Goal: Navigation & Orientation: Find specific page/section

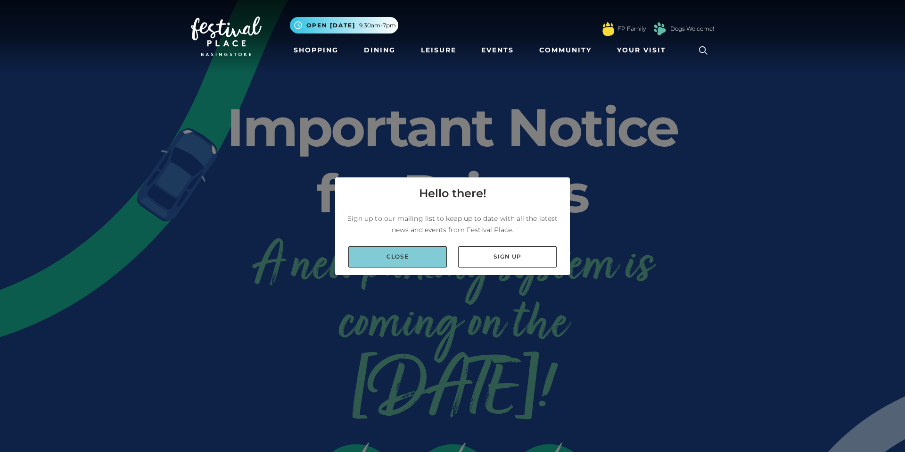
click at [409, 260] on link "Close" at bounding box center [397, 256] width 99 height 21
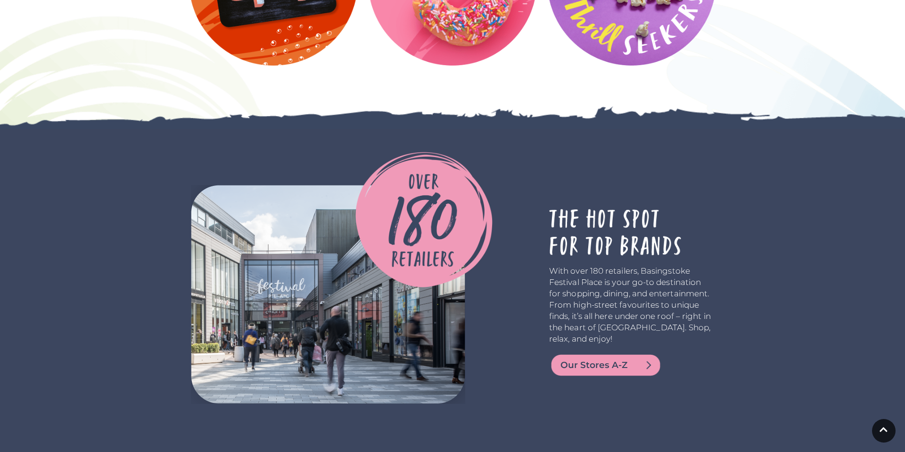
scroll to position [1507, 0]
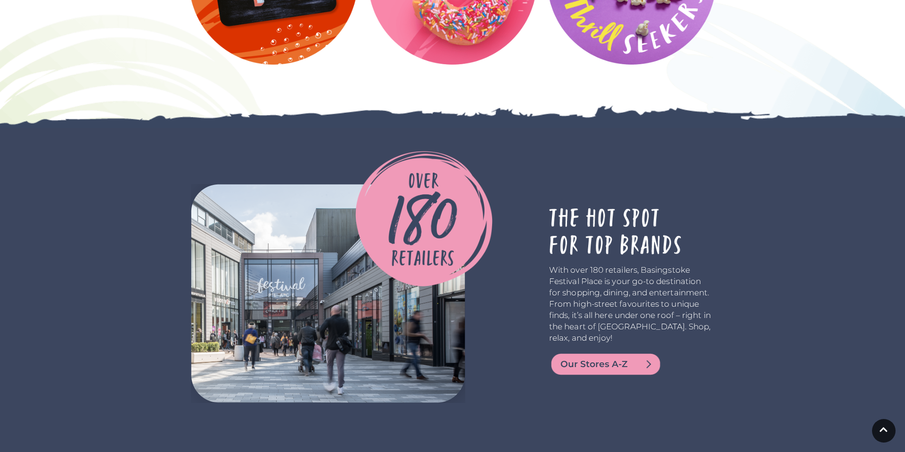
click at [513, 279] on div at bounding box center [363, 293] width 358 height 219
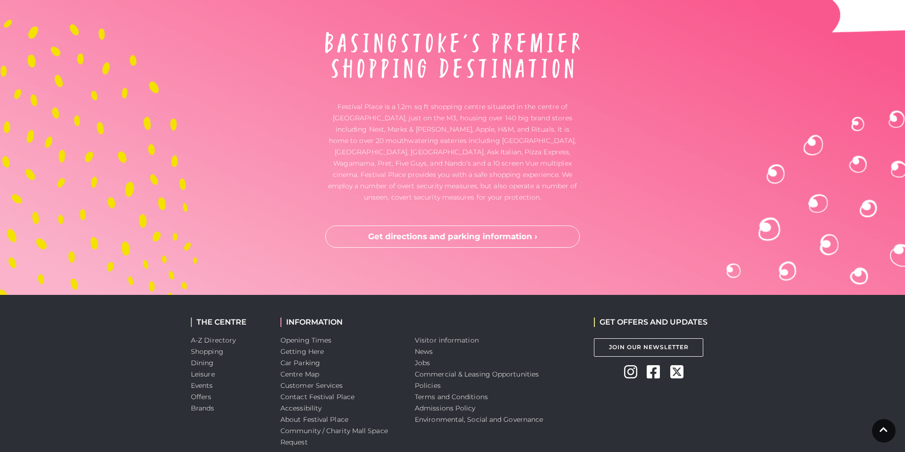
scroll to position [2461, 0]
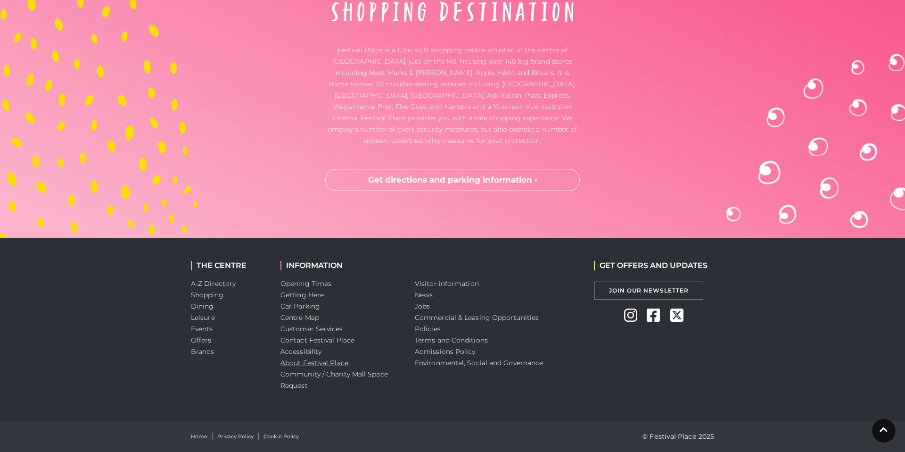
click at [295, 361] on link "About Festival Place" at bounding box center [315, 362] width 68 height 8
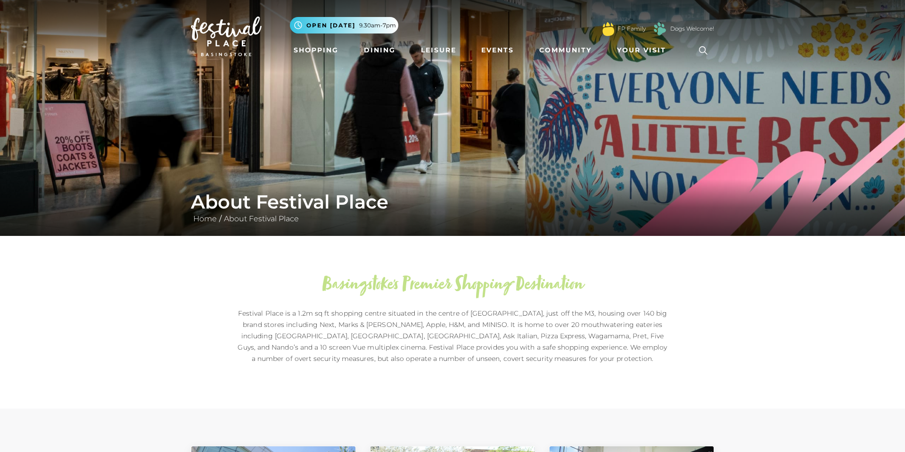
scroll to position [2, 0]
